Goal: Task Accomplishment & Management: Manage account settings

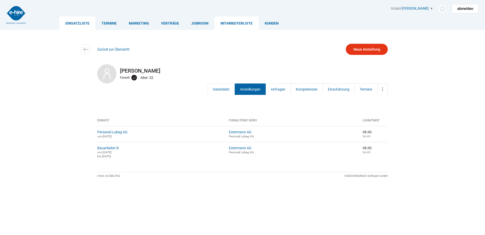
click at [80, 22] on link "Einsatzliste" at bounding box center [77, 22] width 36 height 13
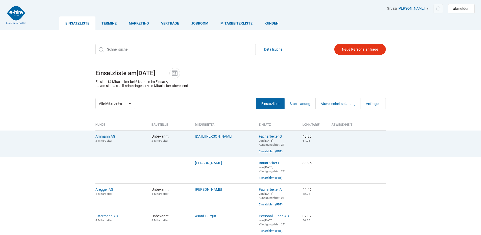
click at [201, 137] on link "Lohri, Stefan" at bounding box center [213, 136] width 37 height 4
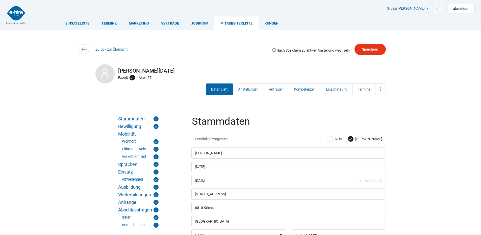
scroll to position [76, 0]
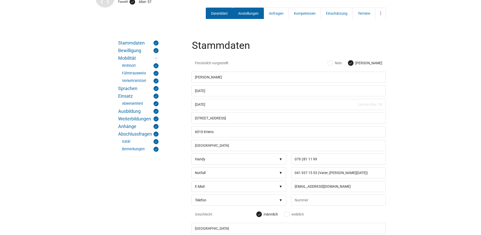
click at [250, 12] on link "Anstellungen" at bounding box center [248, 13] width 31 height 11
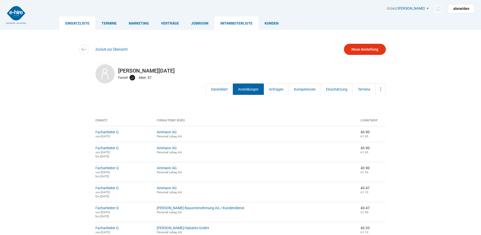
click at [74, 23] on link "Einsatzliste" at bounding box center [77, 22] width 36 height 13
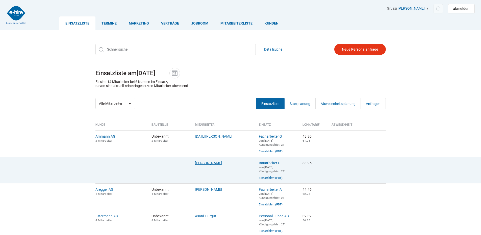
click at [202, 164] on link "[PERSON_NAME]" at bounding box center [208, 163] width 27 height 4
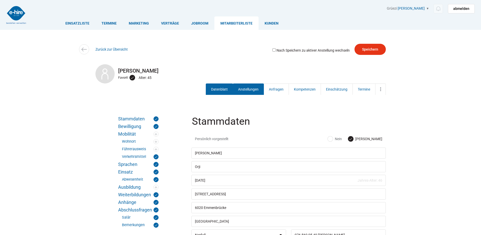
click at [245, 92] on link "Anstellungen" at bounding box center [248, 88] width 31 height 11
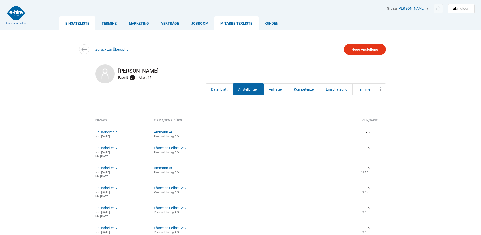
click at [75, 24] on link "Einsatzliste" at bounding box center [77, 22] width 36 height 13
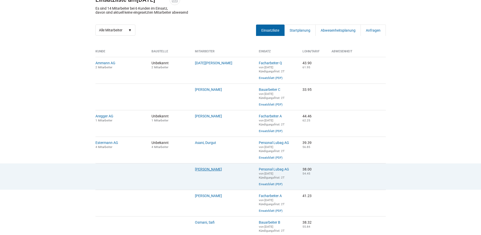
scroll to position [76, 0]
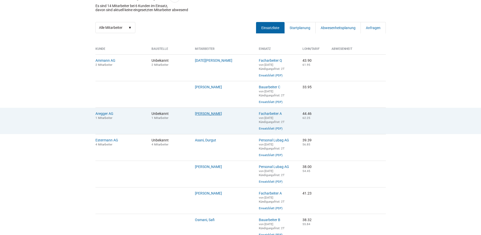
click at [206, 115] on link "[PERSON_NAME]" at bounding box center [208, 113] width 27 height 4
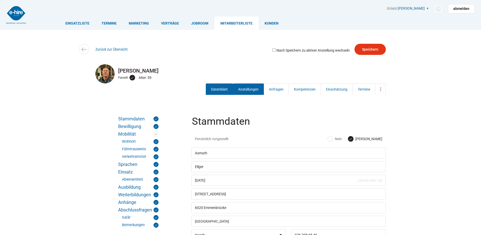
click at [245, 91] on link "Anstellungen" at bounding box center [248, 88] width 31 height 11
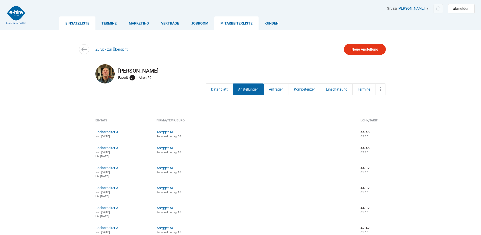
click at [76, 22] on link "Einsatzliste" at bounding box center [77, 22] width 36 height 13
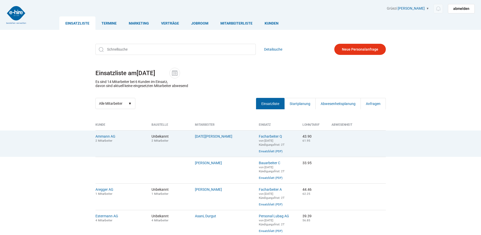
scroll to position [51, 0]
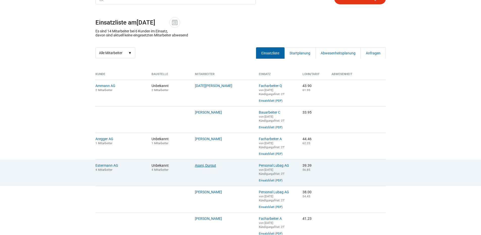
click at [207, 167] on link "Asani, Durgut" at bounding box center [205, 165] width 21 height 4
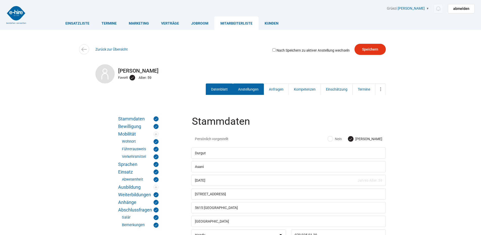
click at [242, 90] on link "Anstellungen" at bounding box center [248, 88] width 31 height 11
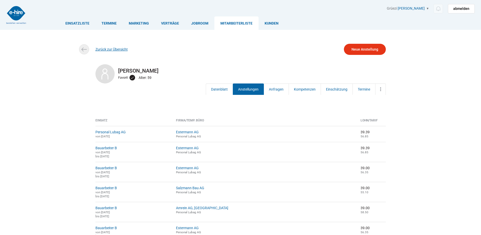
click at [106, 49] on link "Zurück zur Übersicht" at bounding box center [112, 49] width 32 height 4
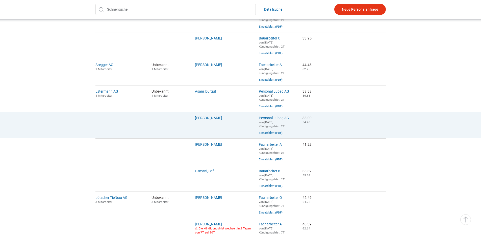
scroll to position [126, 0]
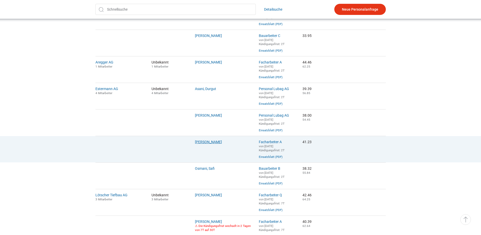
click at [208, 144] on link "[PERSON_NAME]" at bounding box center [208, 142] width 27 height 4
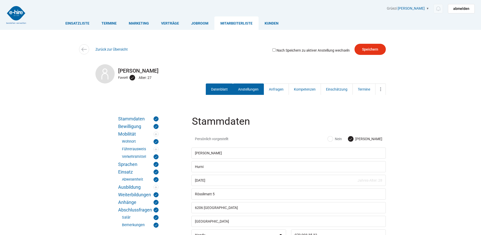
click at [242, 87] on link "Anstellungen" at bounding box center [248, 88] width 31 height 11
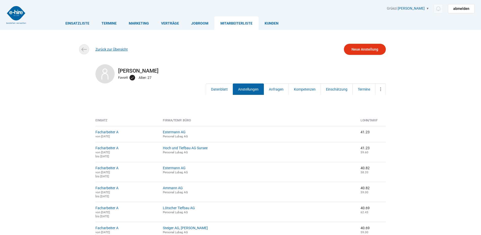
click at [114, 48] on link "Zurück zur Übersicht" at bounding box center [112, 49] width 32 height 4
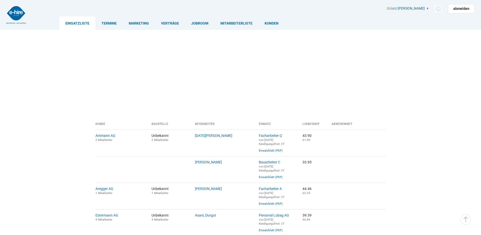
scroll to position [126, 0]
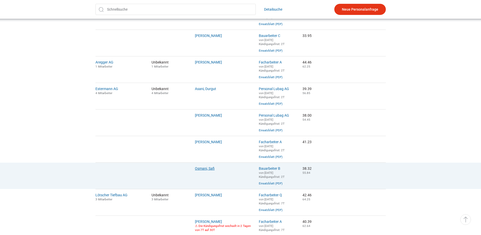
click at [205, 170] on link "Osmani, Safi" at bounding box center [205, 168] width 20 height 4
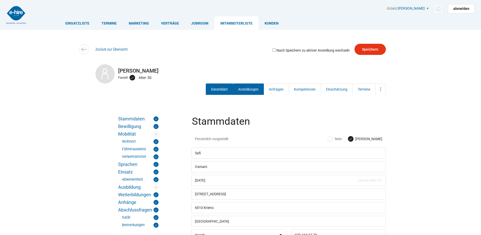
click at [244, 90] on link "Anstellungen" at bounding box center [248, 88] width 31 height 11
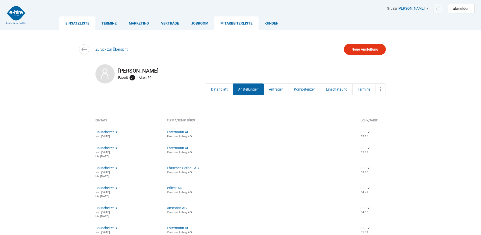
click at [79, 21] on link "Einsatzliste" at bounding box center [77, 22] width 36 height 13
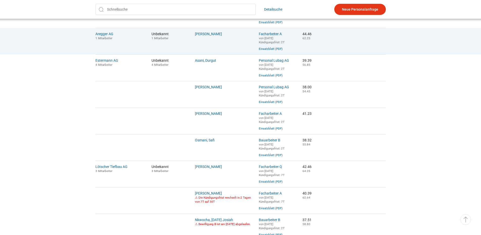
scroll to position [202, 0]
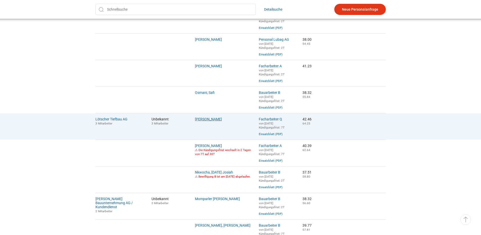
click at [201, 121] on link "[PERSON_NAME]" at bounding box center [208, 119] width 27 height 4
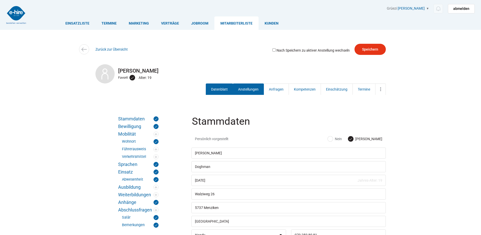
click at [244, 91] on link "Anstellungen" at bounding box center [248, 88] width 31 height 11
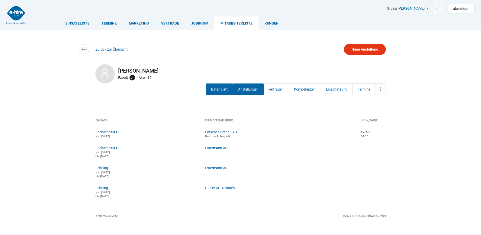
click at [224, 88] on link "Datenblatt" at bounding box center [219, 88] width 27 height 11
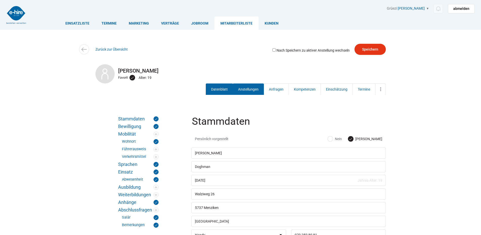
click at [252, 86] on link "Anstellungen" at bounding box center [248, 88] width 31 height 11
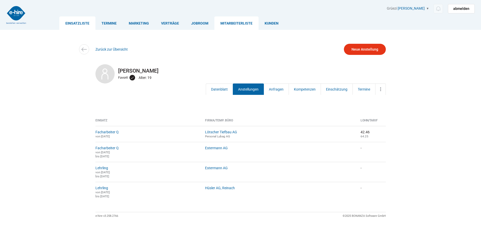
click at [79, 24] on link "Einsatzliste" at bounding box center [77, 22] width 36 height 13
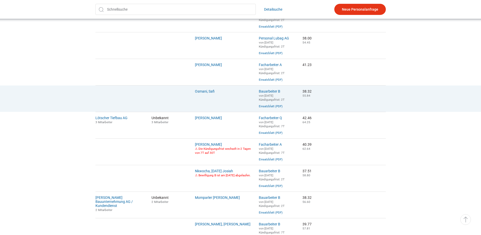
scroll to position [227, 0]
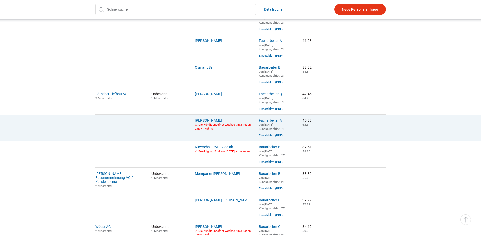
click at [201, 122] on link "[PERSON_NAME]" at bounding box center [208, 120] width 27 height 4
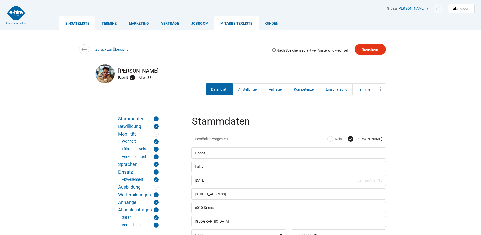
click at [81, 23] on link "Einsatzliste" at bounding box center [77, 22] width 36 height 13
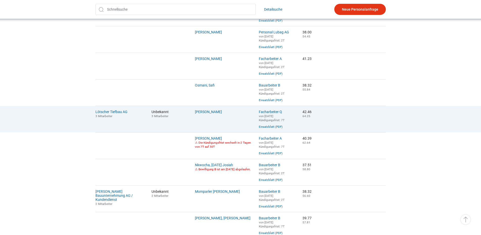
scroll to position [227, 0]
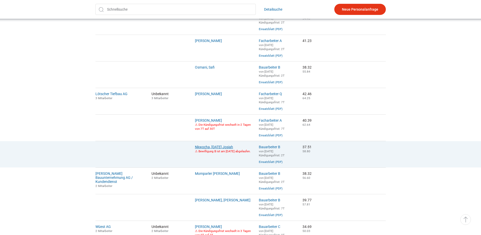
click at [209, 149] on link "Nkwocha, Sunday Josiah" at bounding box center [214, 147] width 38 height 4
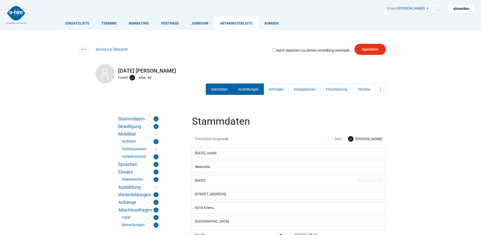
click at [251, 91] on link "Anstellungen" at bounding box center [248, 88] width 31 height 11
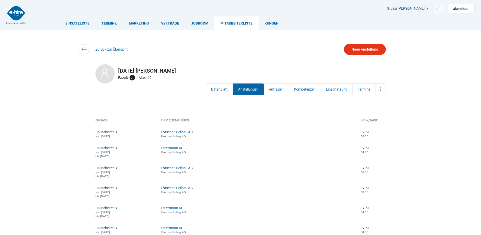
click at [234, 22] on link "Mitarbeiterliste" at bounding box center [237, 22] width 44 height 13
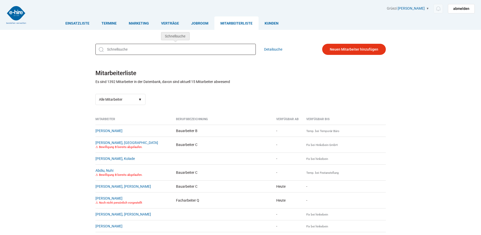
click at [123, 50] on input "text" at bounding box center [176, 49] width 160 height 11
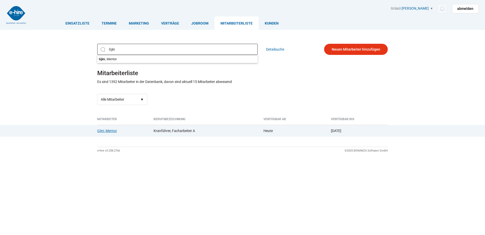
type input "Gjin"
click at [112, 131] on link "Gjini, Mentor" at bounding box center [107, 131] width 20 height 4
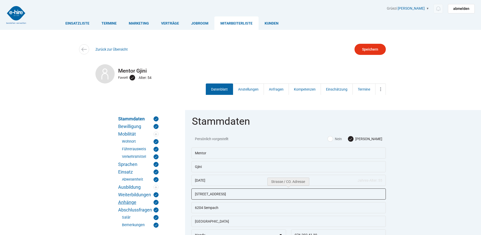
drag, startPoint x: 226, startPoint y: 197, endPoint x: 144, endPoint y: 205, distance: 82.2
type input "[STREET_ADDRESS]"
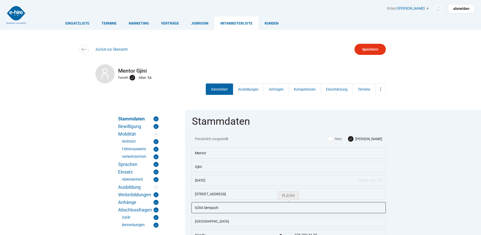
click at [221, 209] on input "6204 Sempach" at bounding box center [289, 207] width 195 height 11
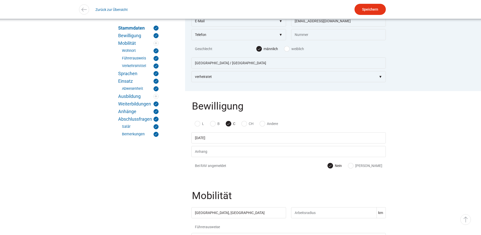
scroll to position [126, 0]
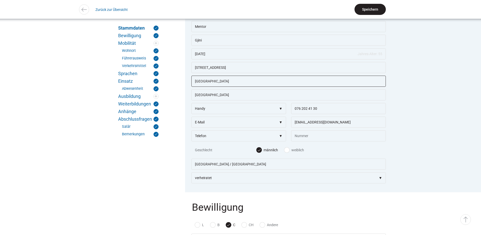
type input "[GEOGRAPHIC_DATA]"
click at [374, 10] on input "Speichern" at bounding box center [370, 9] width 31 height 11
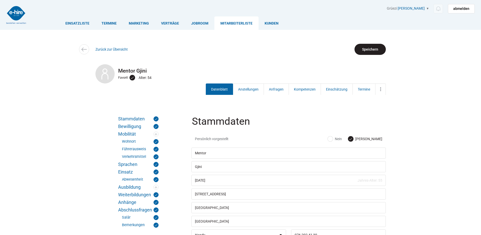
click at [375, 51] on input "Speichern" at bounding box center [370, 49] width 31 height 11
